Goal: Navigation & Orientation: Find specific page/section

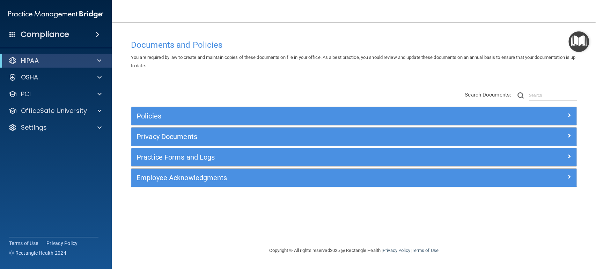
click at [103, 62] on div at bounding box center [97, 61] width 17 height 8
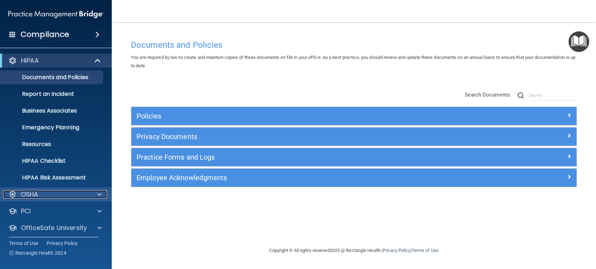
click at [98, 191] on span at bounding box center [99, 195] width 4 height 8
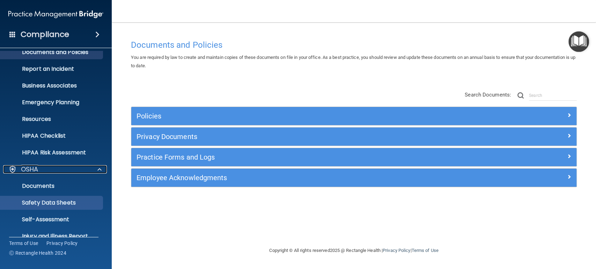
scroll to position [39, 0]
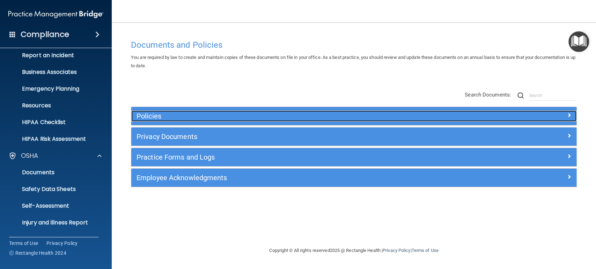
click at [148, 116] on h5 "Policies" at bounding box center [297, 116] width 323 height 8
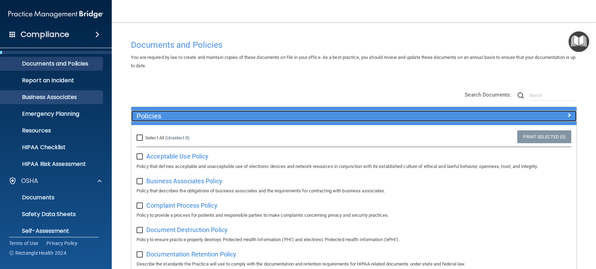
scroll to position [0, 0]
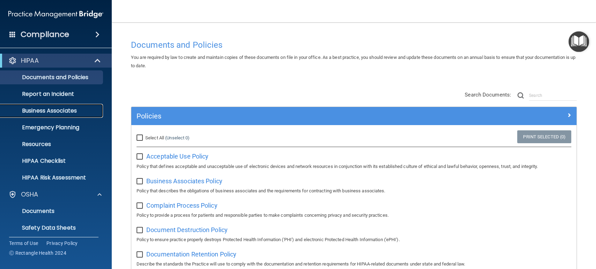
click at [72, 108] on p "Business Associates" at bounding box center [52, 110] width 95 height 7
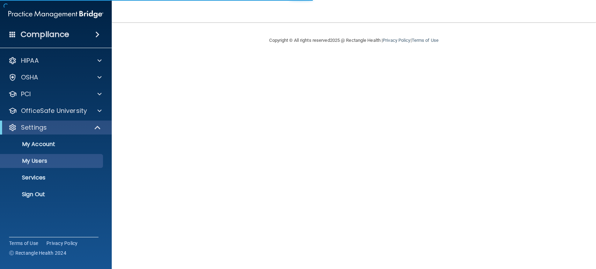
select select "20"
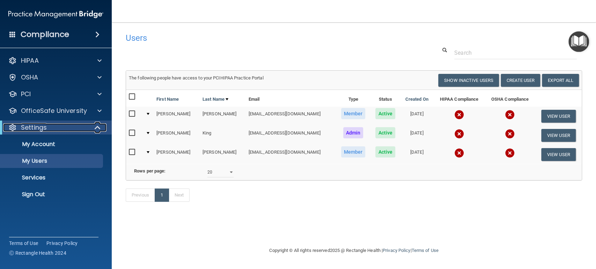
click at [95, 126] on span at bounding box center [98, 128] width 6 height 8
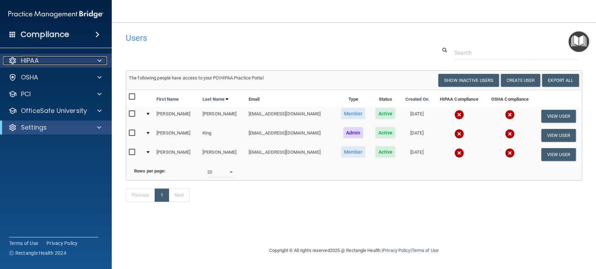
click at [103, 60] on div at bounding box center [98, 61] width 17 height 8
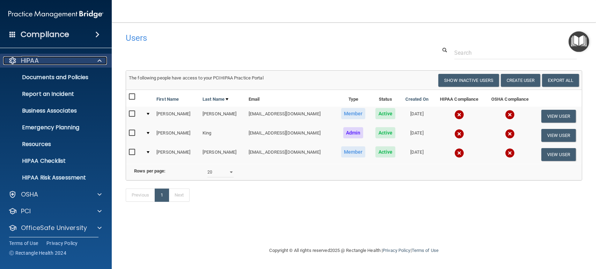
click at [101, 61] on span at bounding box center [99, 61] width 4 height 8
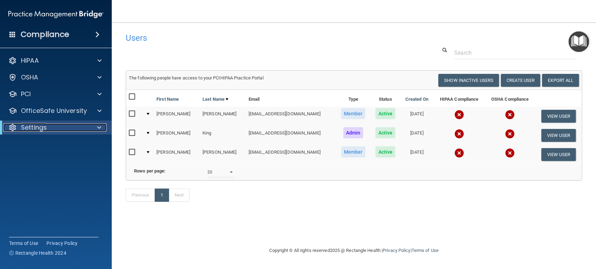
click at [95, 125] on div at bounding box center [97, 128] width 17 height 8
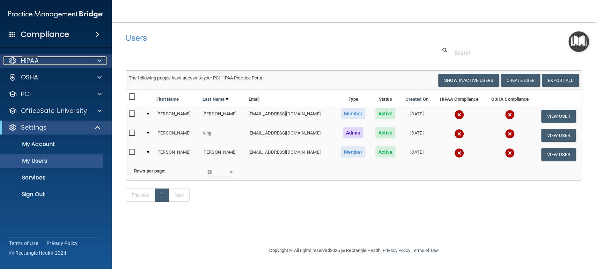
click at [98, 60] on span at bounding box center [99, 61] width 4 height 8
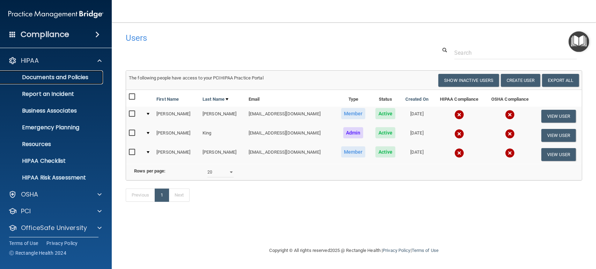
click at [50, 83] on link "Documents and Policies" at bounding box center [48, 77] width 110 height 14
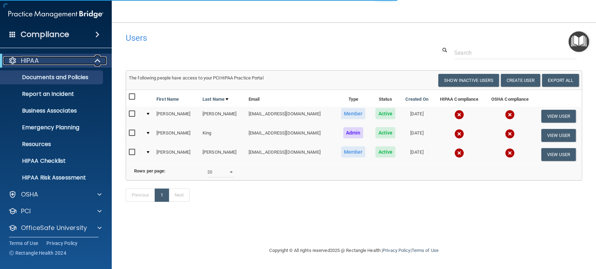
click at [98, 60] on span at bounding box center [98, 61] width 6 height 8
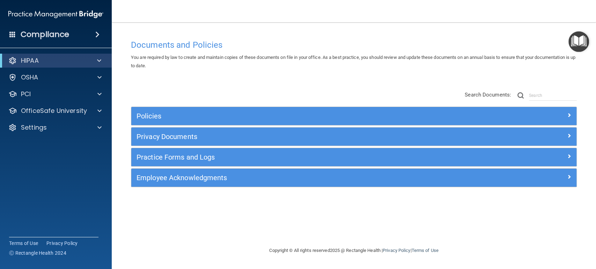
click at [13, 33] on span at bounding box center [12, 34] width 6 height 6
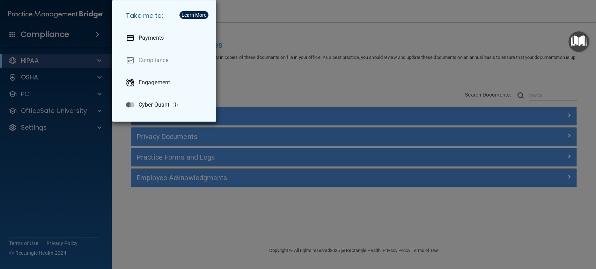
click at [258, 90] on div "Take me to: Payments Compliance Engagement Cyber Quant" at bounding box center [298, 134] width 596 height 269
